Goal: Check status: Check status

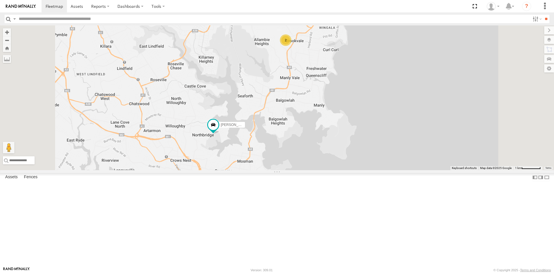
drag, startPoint x: 274, startPoint y: 191, endPoint x: 289, endPoint y: 129, distance: 64.2
click at [289, 96] on div "2 [PERSON_NAME] - EJV 51D" at bounding box center [277, 97] width 554 height 145
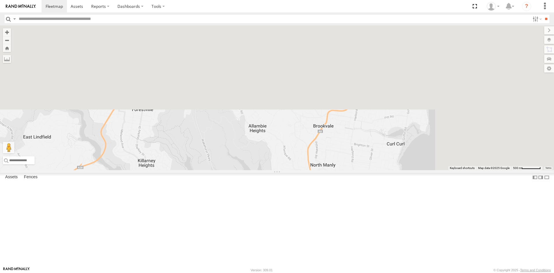
drag, startPoint x: 410, startPoint y: 89, endPoint x: 349, endPoint y: 216, distance: 141.2
click at [329, 272] on html at bounding box center [277, 136] width 554 height 273
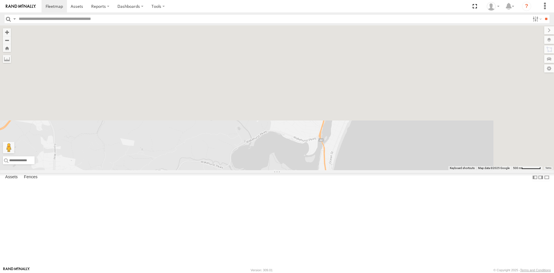
drag, startPoint x: 312, startPoint y: 252, endPoint x: 291, endPoint y: 286, distance: 39.9
click at [291, 272] on html at bounding box center [277, 136] width 554 height 273
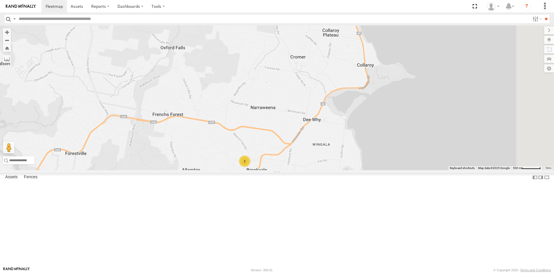
drag, startPoint x: 292, startPoint y: 247, endPoint x: 317, endPoint y: 55, distance: 194.4
click at [317, 55] on div "[PERSON_NAME] - EJV 51D 2 2" at bounding box center [277, 97] width 554 height 145
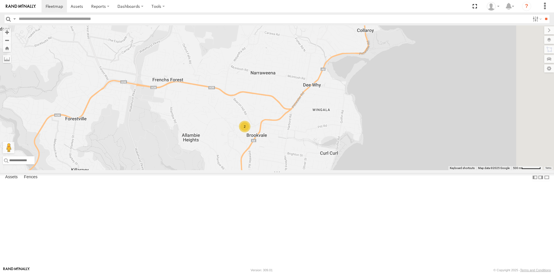
drag, startPoint x: 321, startPoint y: 90, endPoint x: 306, endPoint y: 205, distance: 115.4
click at [306, 170] on div "[PERSON_NAME] - EJV 51D 2 2" at bounding box center [277, 97] width 554 height 145
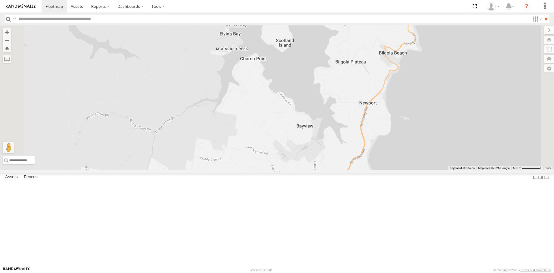
drag, startPoint x: 307, startPoint y: 181, endPoint x: 292, endPoint y: 137, distance: 46.0
click at [292, 137] on div "[PERSON_NAME] - EJV 51D 2 2" at bounding box center [277, 97] width 554 height 145
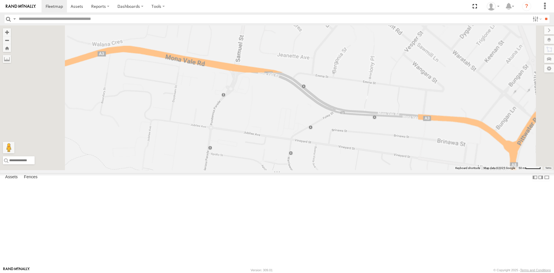
drag, startPoint x: 331, startPoint y: 105, endPoint x: 315, endPoint y: 229, distance: 125.1
click at [315, 170] on div "[PERSON_NAME] 51D" at bounding box center [277, 97] width 554 height 145
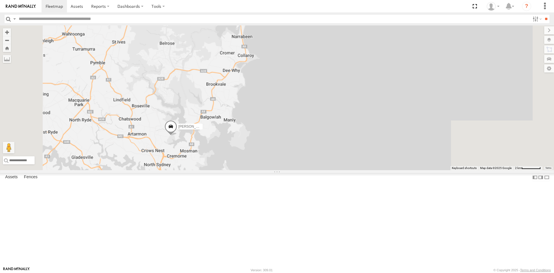
drag, startPoint x: 299, startPoint y: 150, endPoint x: 295, endPoint y: 58, distance: 92.7
click at [295, 58] on div "[PERSON_NAME] 51D" at bounding box center [277, 97] width 554 height 145
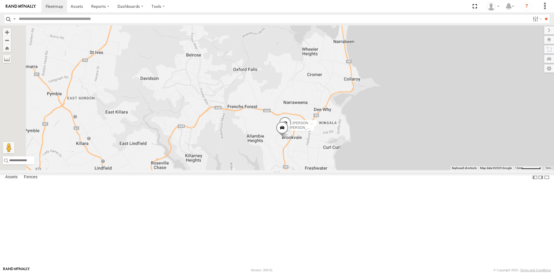
drag, startPoint x: 304, startPoint y: 219, endPoint x: 387, endPoint y: 126, distance: 124.8
click at [387, 126] on div "[PERSON_NAME] - FBU 10A [PERSON_NAME] - EJV 51E" at bounding box center [277, 97] width 554 height 145
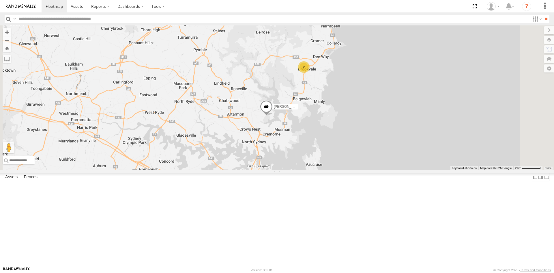
drag, startPoint x: 372, startPoint y: 143, endPoint x: 356, endPoint y: 123, distance: 25.1
click at [356, 123] on div "[PERSON_NAME] - EJV 51D 2 2" at bounding box center [277, 97] width 554 height 145
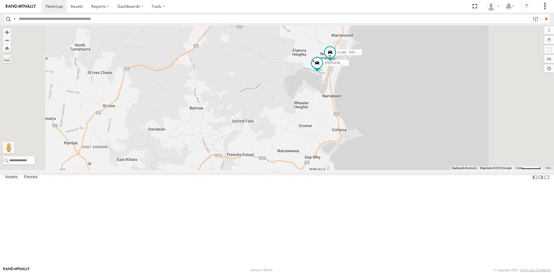
drag, startPoint x: 376, startPoint y: 119, endPoint x: 369, endPoint y: 166, distance: 46.9
click at [369, 166] on div "[PERSON_NAME] - EJV 51D 2 [PERSON_NAME] 51C iLoad - DXI 65K" at bounding box center [277, 97] width 554 height 145
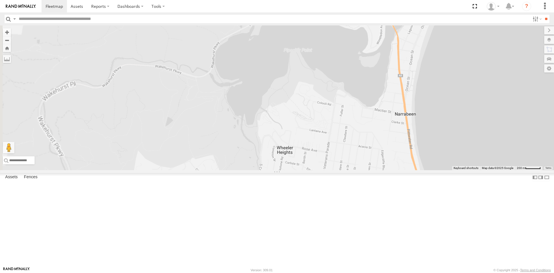
drag, startPoint x: 374, startPoint y: 188, endPoint x: 387, endPoint y: 178, distance: 16.8
click at [387, 170] on div "[PERSON_NAME] - EJV 51D [PERSON_NAME] - EJV 51C iLoad - DXI 65K" at bounding box center [277, 97] width 554 height 145
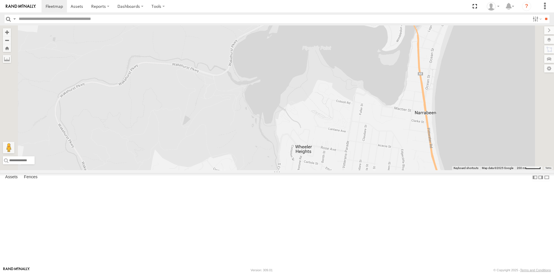
drag, startPoint x: 260, startPoint y: 147, endPoint x: 376, endPoint y: 163, distance: 117.1
click at [357, 162] on div "[PERSON_NAME] - EJV 51D [PERSON_NAME] - EJV 51C iLoad - DXI 65K" at bounding box center [277, 97] width 554 height 145
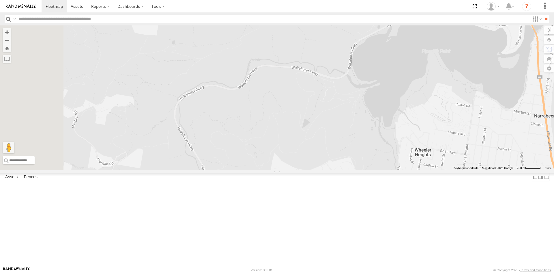
drag, startPoint x: 338, startPoint y: 162, endPoint x: 426, endPoint y: 79, distance: 121.4
click at [425, 81] on div "[PERSON_NAME] - EJV 51D [PERSON_NAME] - EJV 51C iLoad - DXI 65K" at bounding box center [277, 97] width 554 height 145
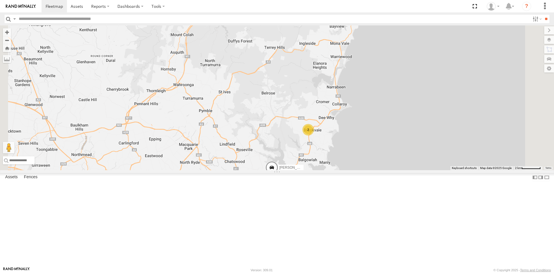
drag, startPoint x: 283, startPoint y: 217, endPoint x: 257, endPoint y: 111, distance: 109.5
click at [257, 111] on div "[PERSON_NAME] - FBU 10A 2 [PERSON_NAME] 51C [PERSON_NAME] 51D" at bounding box center [277, 97] width 554 height 145
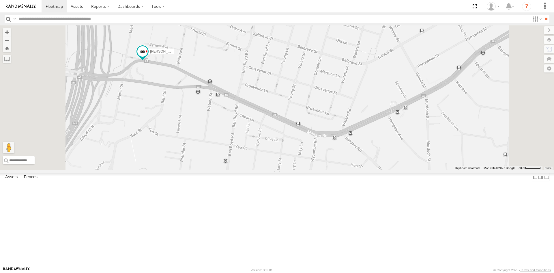
drag, startPoint x: 275, startPoint y: 122, endPoint x: 269, endPoint y: 167, distance: 45.6
click at [271, 166] on div "[PERSON_NAME] - FBU 10A [PERSON_NAME] - EJV 51C [PERSON_NAME] - EJV 51D" at bounding box center [277, 97] width 554 height 145
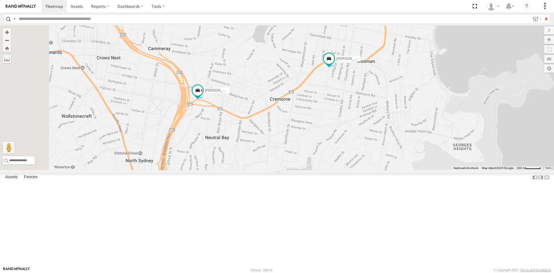
drag, startPoint x: 238, startPoint y: 222, endPoint x: 269, endPoint y: 173, distance: 58.0
click at [269, 170] on div "[PERSON_NAME] - FBU 10A [PERSON_NAME] - EJV 51C [PERSON_NAME] - EJV 51D" at bounding box center [277, 97] width 554 height 145
